Goal: Information Seeking & Learning: Learn about a topic

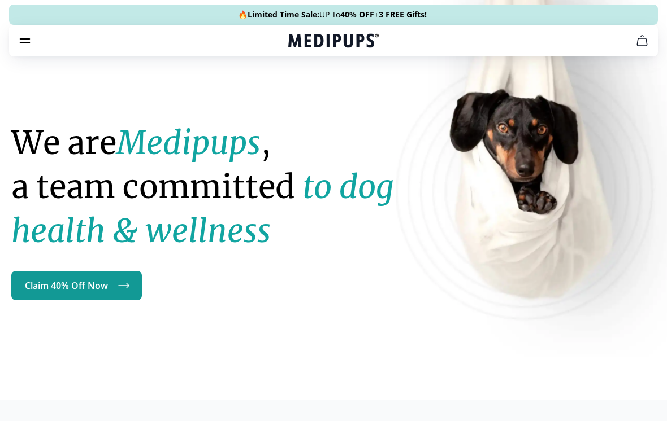
click at [25, 35] on icon "burger-menu" at bounding box center [25, 41] width 14 height 14
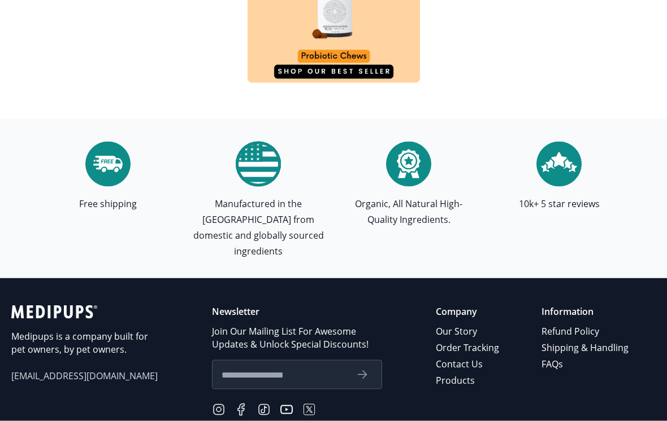
scroll to position [3767, 0]
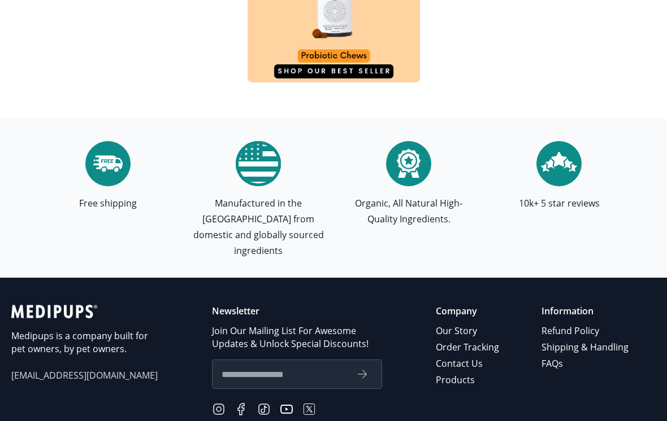
click at [574, 323] on link "Refund Policy" at bounding box center [585, 331] width 89 height 16
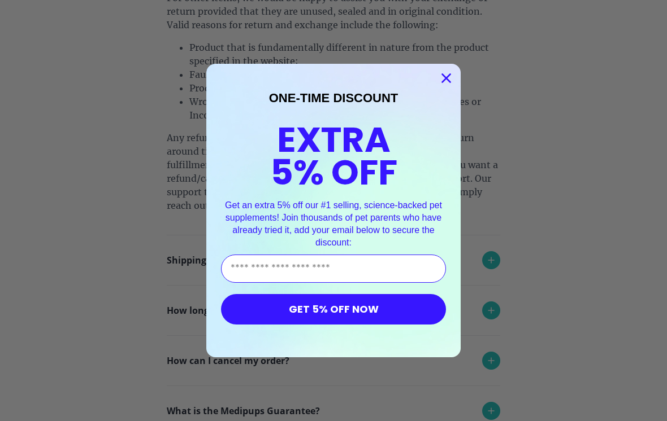
scroll to position [290, 0]
click at [442, 88] on circle "Close dialog" at bounding box center [446, 78] width 19 height 19
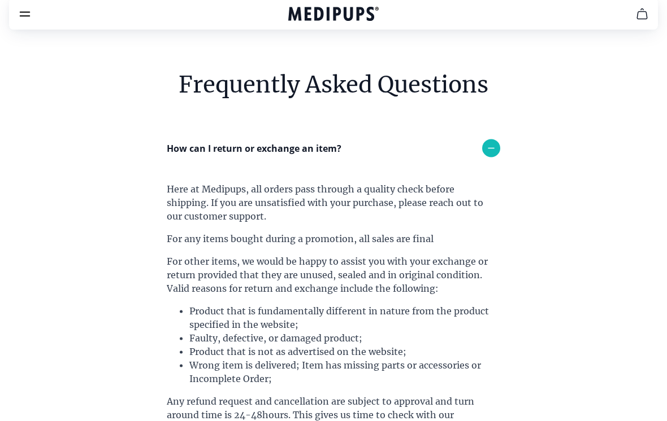
scroll to position [0, 0]
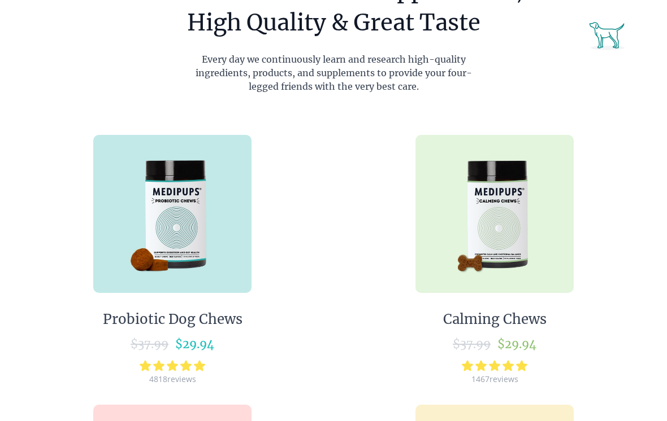
scroll to position [575, 0]
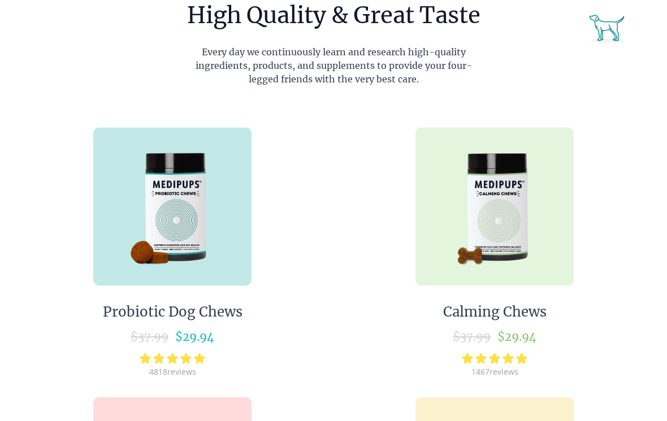
click at [514, 236] on img at bounding box center [494, 207] width 158 height 158
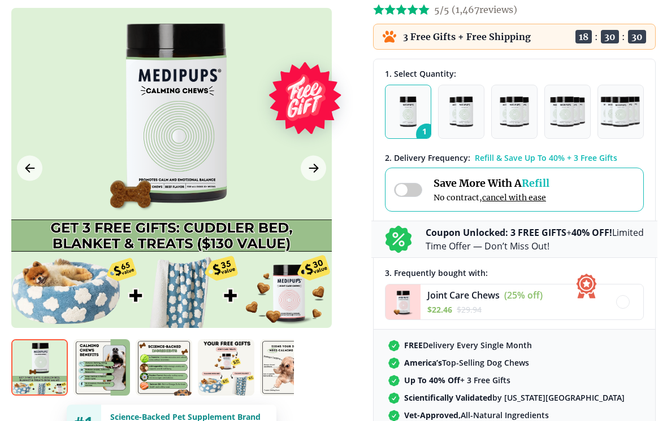
scroll to position [146, 0]
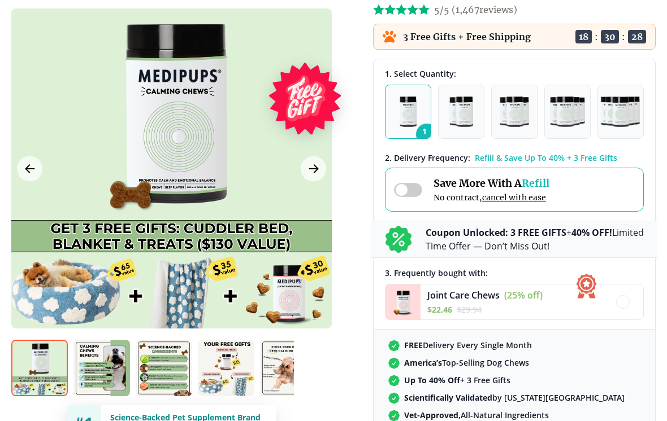
click at [523, 118] on img "button" at bounding box center [513, 112] width 29 height 31
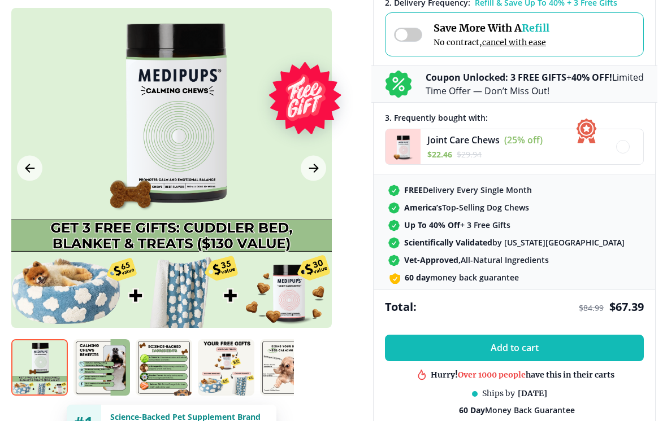
scroll to position [302, 0]
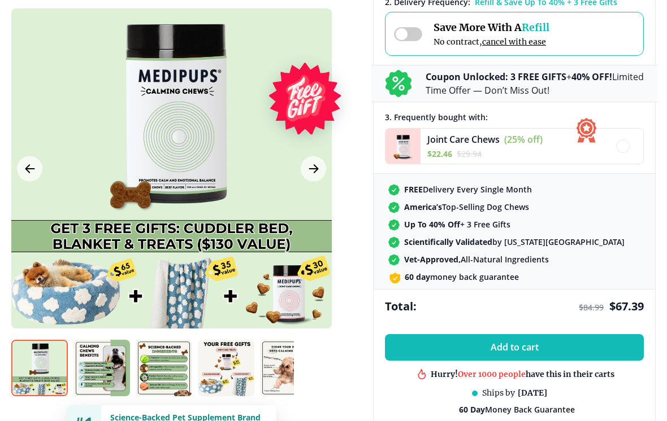
click at [316, 168] on icon "Next Image" at bounding box center [314, 169] width 14 height 14
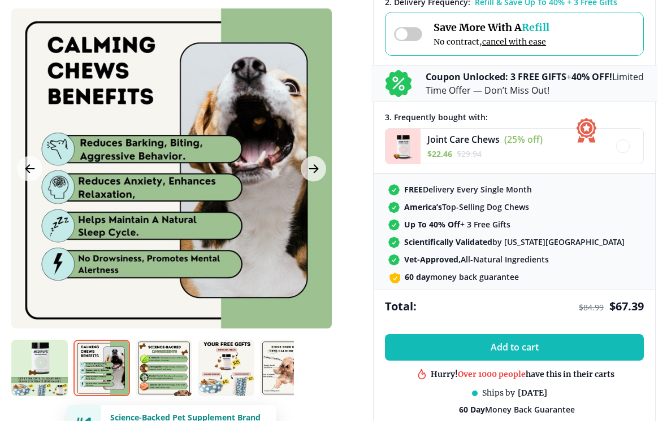
click at [315, 173] on icon "Next Image" at bounding box center [314, 169] width 14 height 14
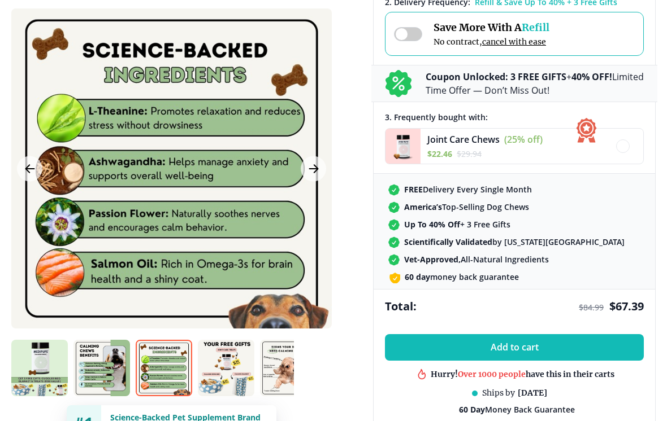
click at [307, 168] on icon "Next Image" at bounding box center [314, 169] width 14 height 14
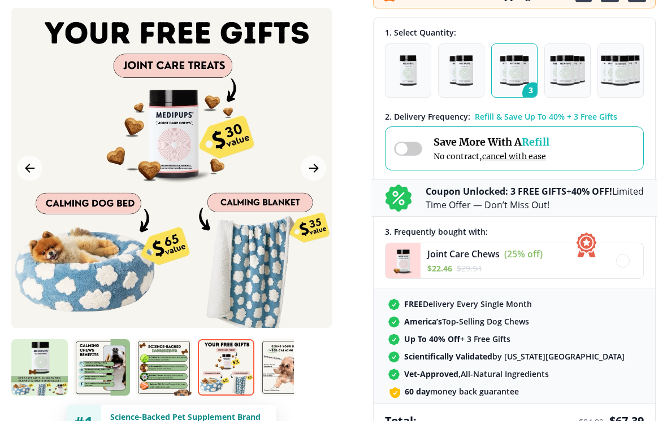
scroll to position [188, 0]
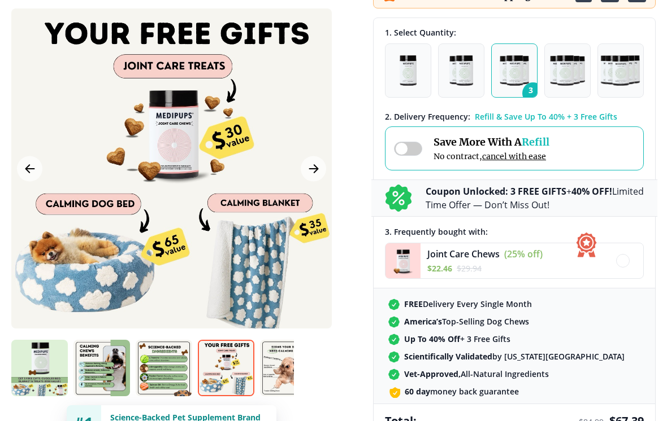
click at [465, 75] on img "button" at bounding box center [461, 70] width 24 height 31
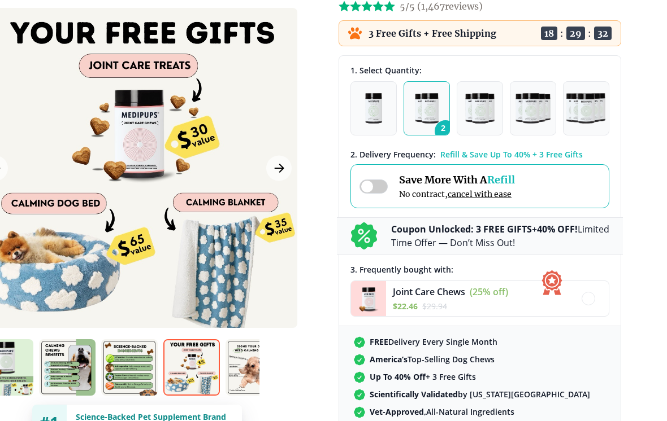
scroll to position [146, 34]
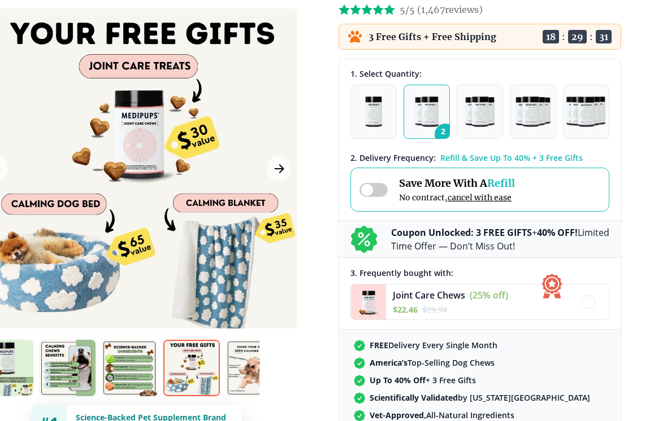
click at [280, 169] on icon "Next Image" at bounding box center [279, 169] width 14 height 14
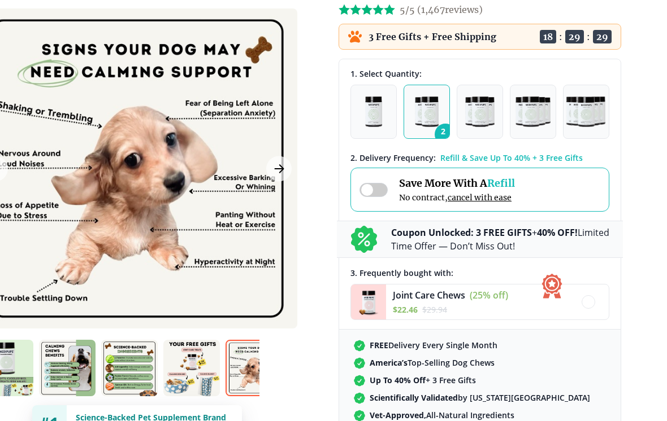
click at [284, 167] on icon "Next Image" at bounding box center [279, 169] width 14 height 14
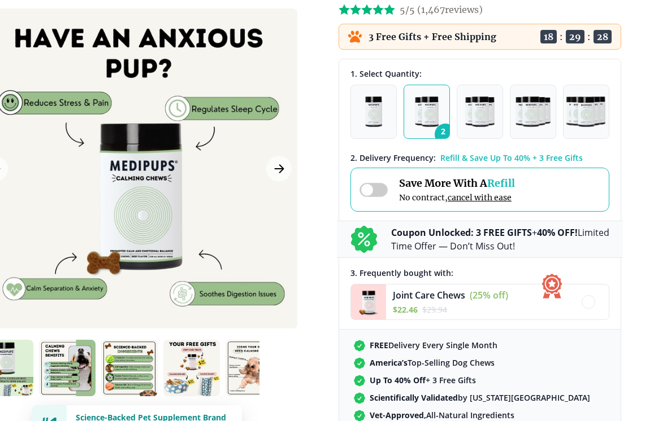
click at [283, 173] on icon "Next Image" at bounding box center [279, 169] width 14 height 14
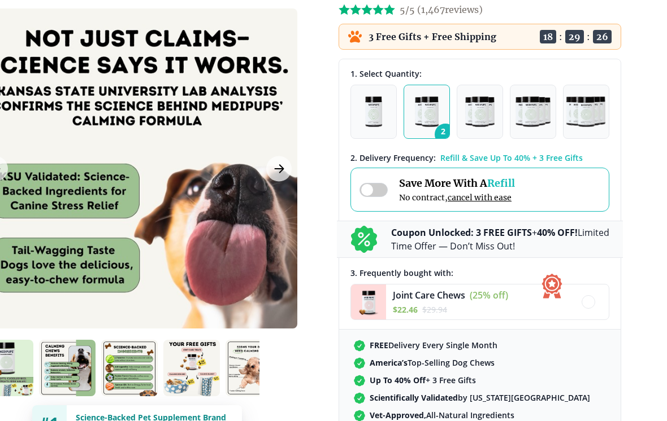
click at [281, 175] on icon "Next Image" at bounding box center [279, 169] width 14 height 14
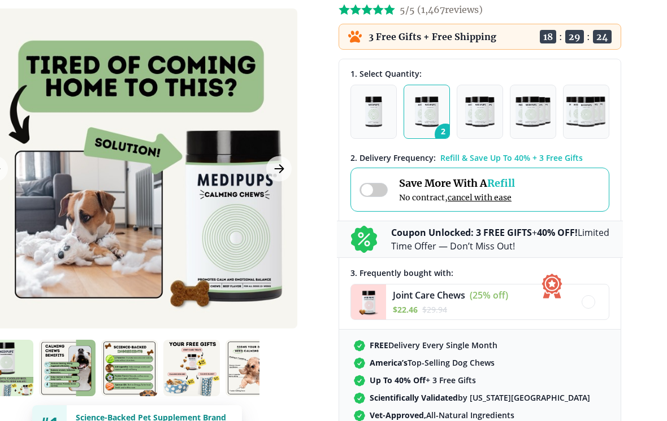
click at [274, 177] on button "Next Image" at bounding box center [278, 168] width 25 height 25
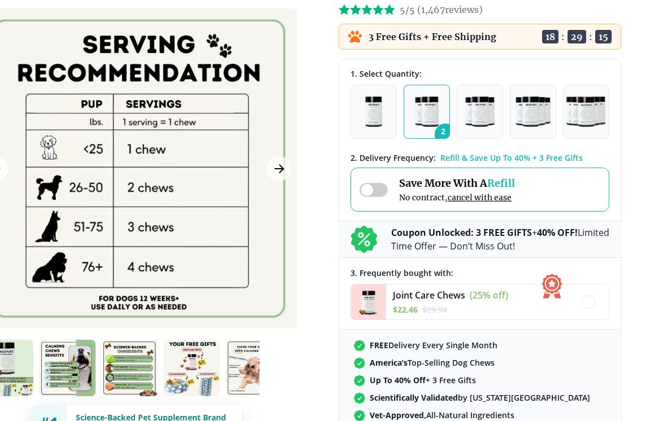
click at [280, 174] on icon "Next Image" at bounding box center [279, 169] width 14 height 14
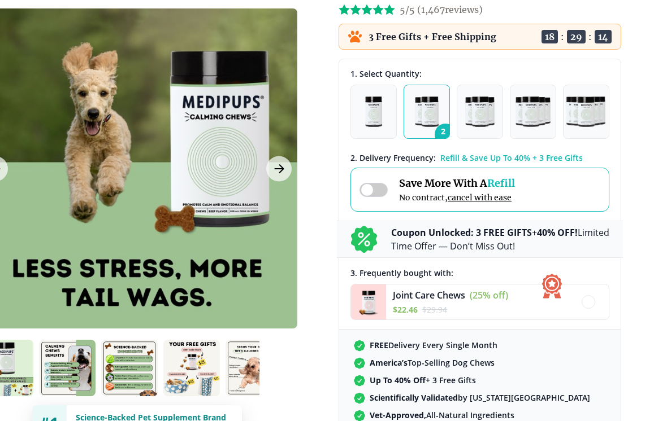
click at [282, 175] on icon "Next Image" at bounding box center [279, 169] width 14 height 14
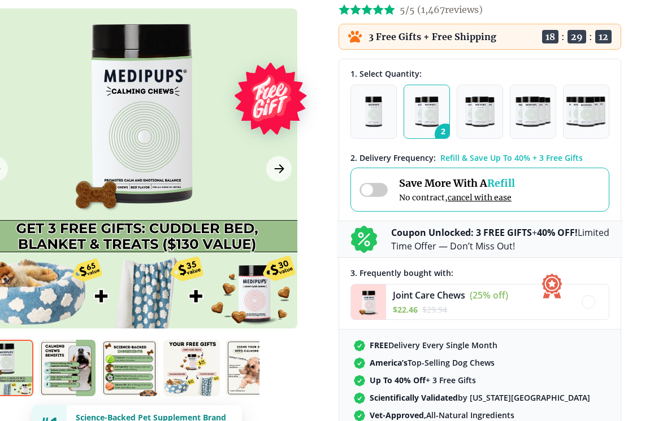
click at [288, 164] on button "Next Image" at bounding box center [278, 168] width 25 height 25
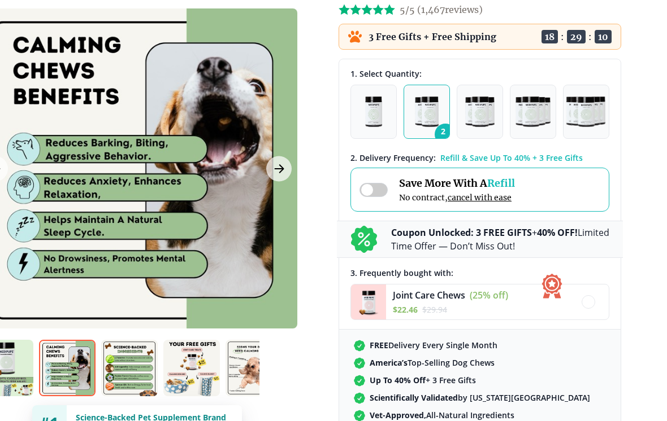
click at [284, 167] on icon "Next Image" at bounding box center [279, 169] width 14 height 14
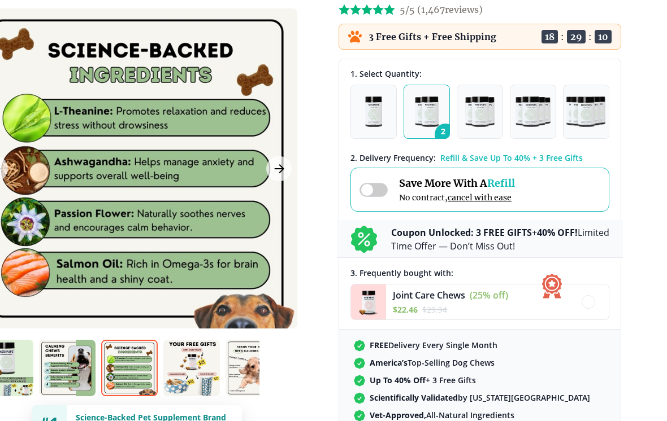
scroll to position [146, 0]
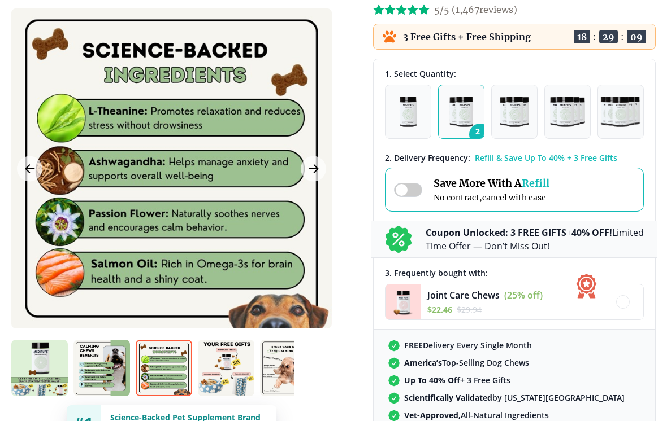
click at [33, 172] on icon "Previous Image" at bounding box center [30, 169] width 14 height 14
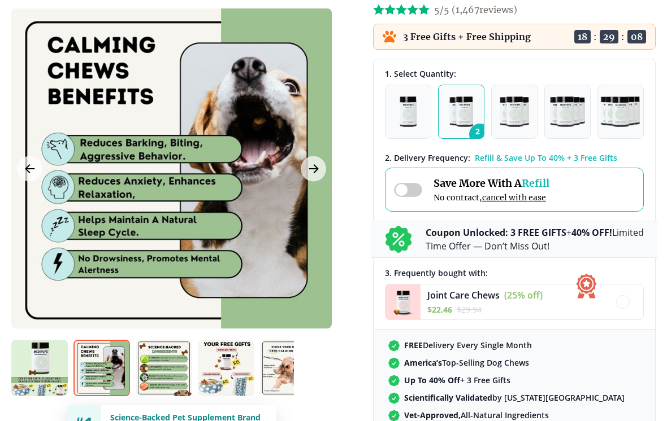
click at [32, 173] on icon "Previous Image" at bounding box center [30, 169] width 14 height 14
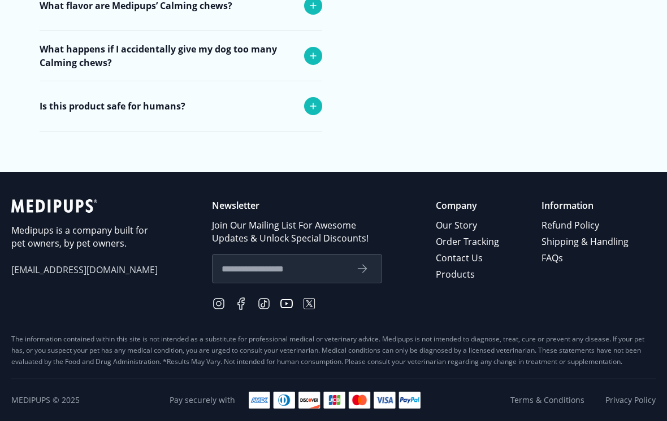
scroll to position [4681, 0]
click at [71, 249] on p "Medipups is a company built for pet owners, by pet owners." at bounding box center [84, 237] width 147 height 26
click at [71, 213] on icon at bounding box center [51, 206] width 81 height 14
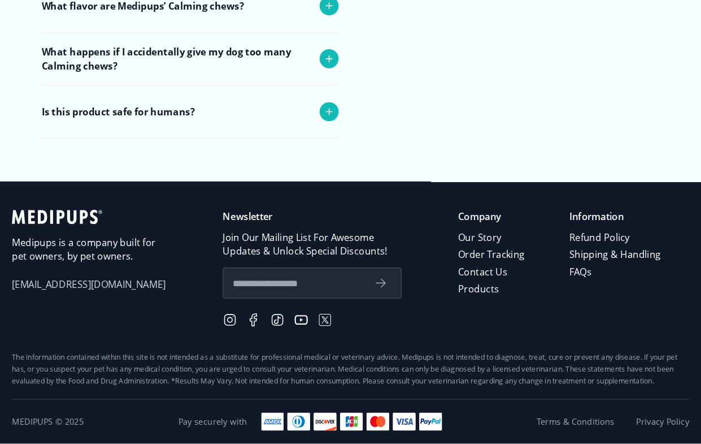
scroll to position [4655, 0]
